Goal: Task Accomplishment & Management: Manage account settings

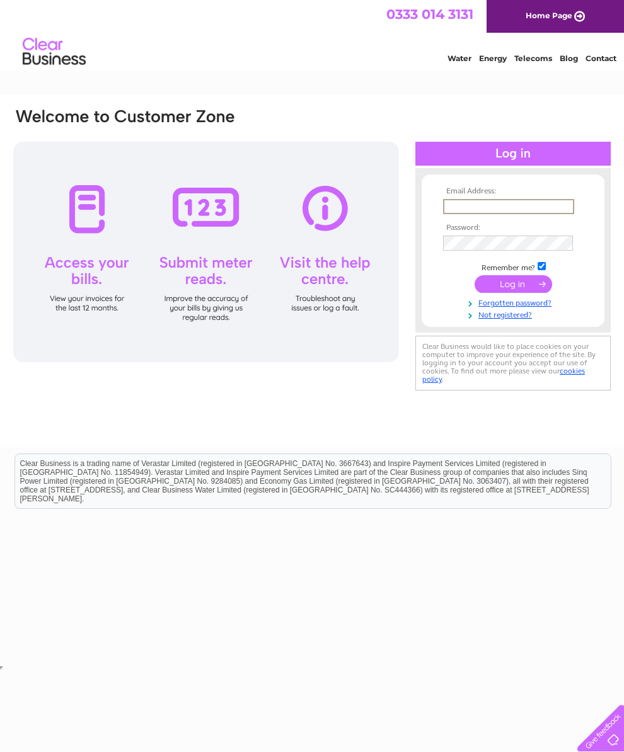
click at [512, 206] on input "text" at bounding box center [508, 206] width 131 height 15
type input "Claire.stephenson@outlook.com"
click at [513, 288] on input "submit" at bounding box center [512, 283] width 77 height 18
click at [525, 287] on input "submit" at bounding box center [512, 283] width 77 height 18
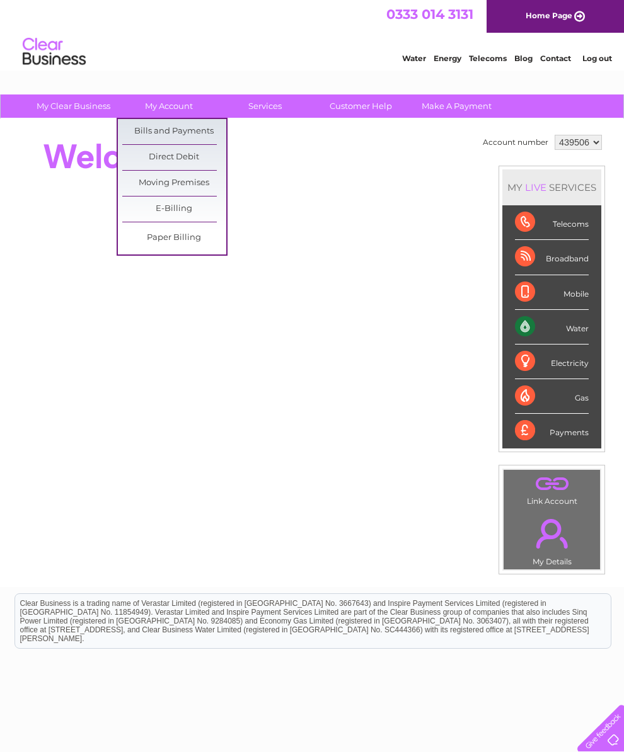
click at [218, 125] on link "Bills and Payments" at bounding box center [174, 131] width 104 height 25
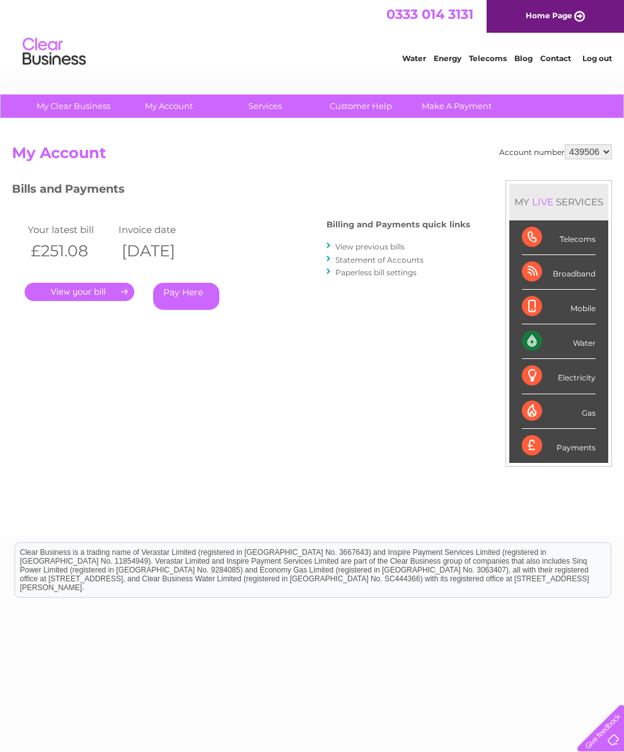
click at [127, 294] on link "." at bounding box center [80, 292] width 110 height 18
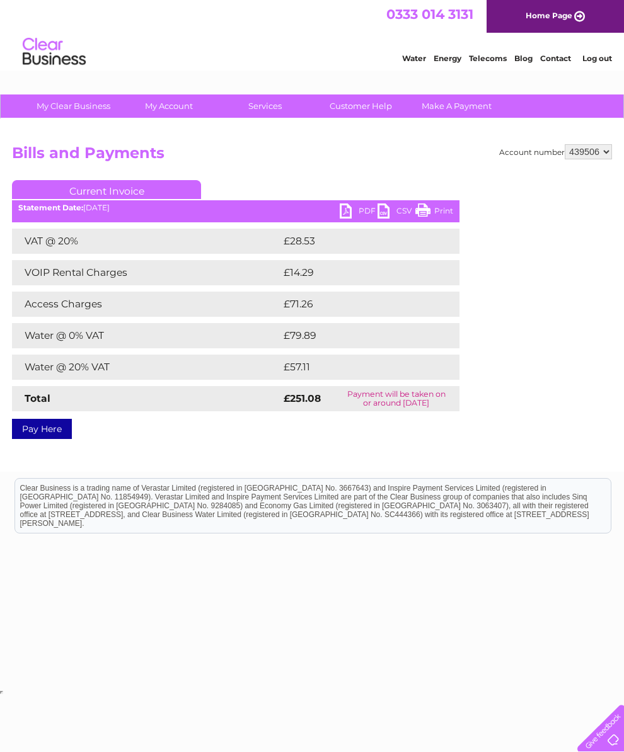
click at [352, 207] on link "PDF" at bounding box center [359, 212] width 38 height 18
